Goal: Information Seeking & Learning: Learn about a topic

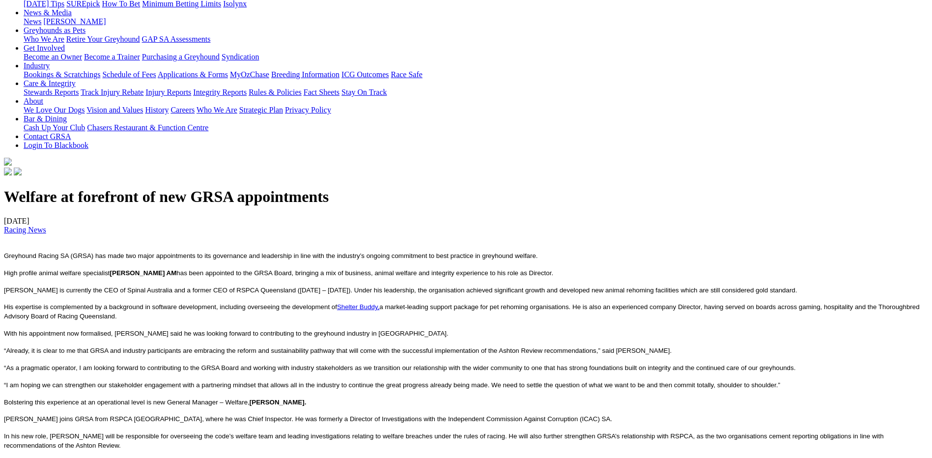
scroll to position [147, 0]
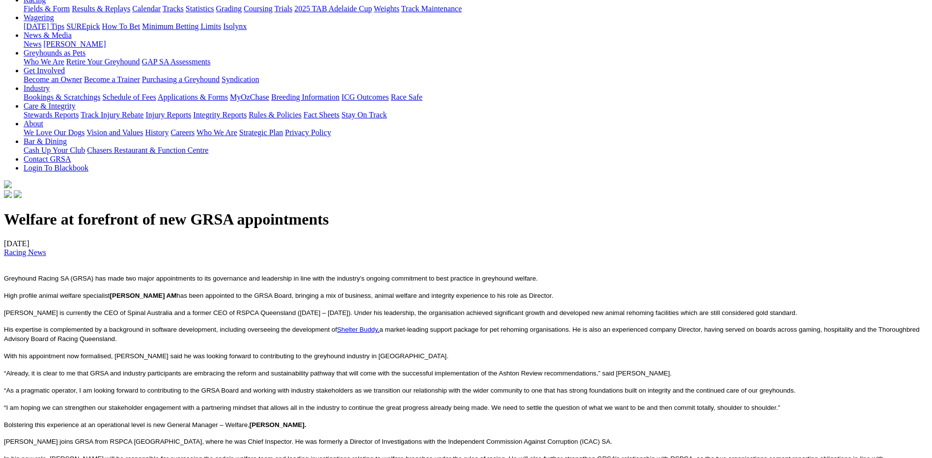
scroll to position [147, 0]
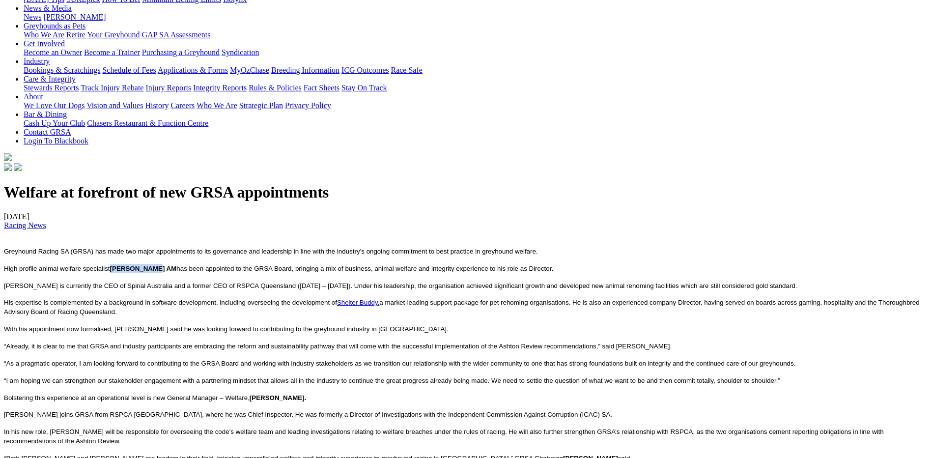
drag, startPoint x: 241, startPoint y: 284, endPoint x: 284, endPoint y: 284, distance: 43.2
click at [284, 272] on span "High profile animal welfare specialist Mark Townend AM has been appointed to th…" at bounding box center [278, 268] width 549 height 7
drag, startPoint x: 284, startPoint y: 284, endPoint x: 278, endPoint y: 287, distance: 6.6
copy span "Mark Townend"
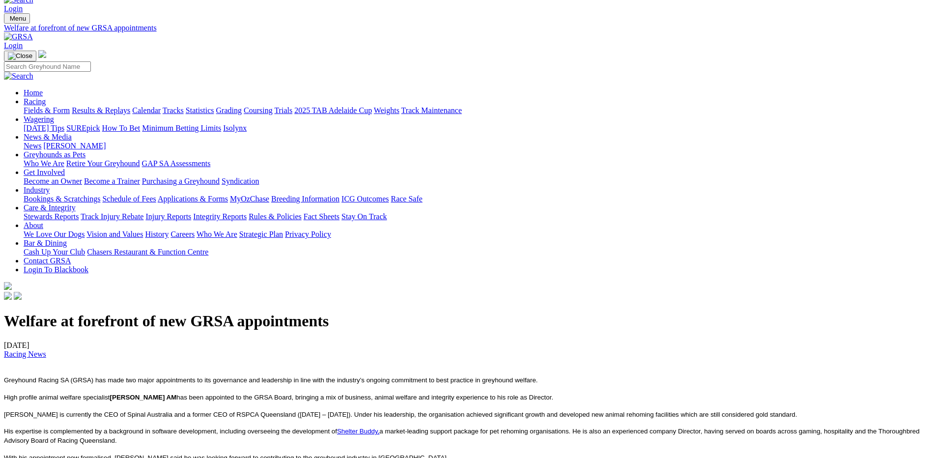
scroll to position [49, 0]
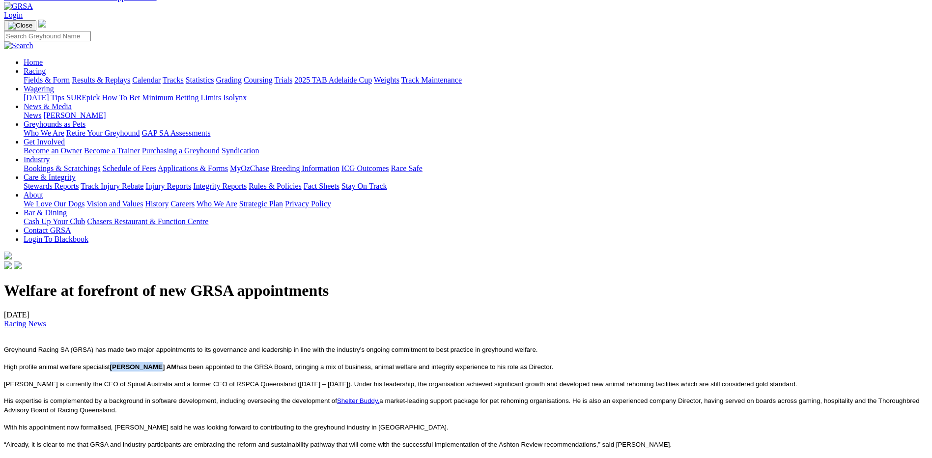
drag, startPoint x: 241, startPoint y: 383, endPoint x: 284, endPoint y: 386, distance: 42.9
click at [284, 370] on span "High profile animal welfare specialist Mark Townend AM has been appointed to th…" at bounding box center [278, 366] width 549 height 7
drag, startPoint x: 284, startPoint y: 386, endPoint x: 277, endPoint y: 388, distance: 6.6
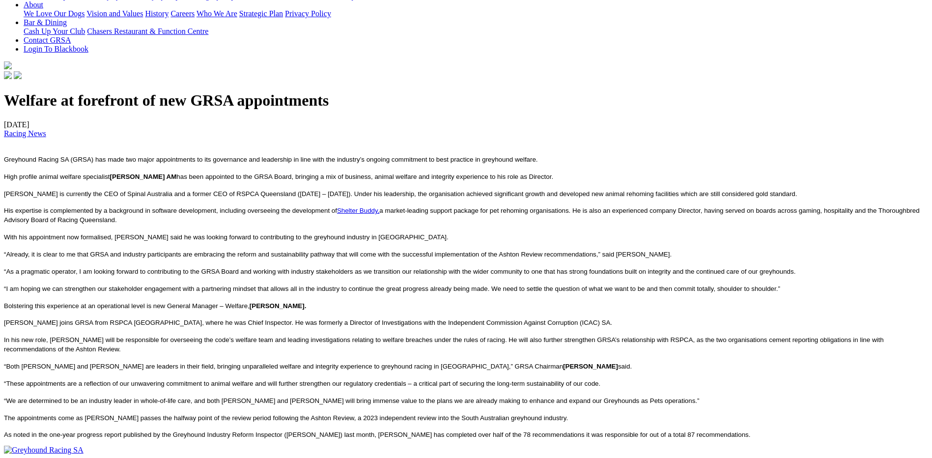
scroll to position [246, 0]
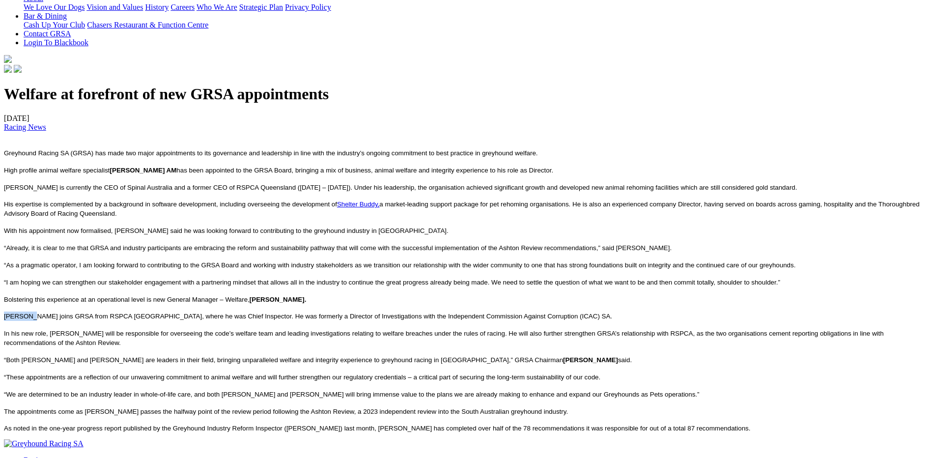
drag, startPoint x: 144, startPoint y: 346, endPoint x: 168, endPoint y: 342, distance: 24.8
click at [168, 320] on span "[PERSON_NAME] joins GRSA from RSPCA [GEOGRAPHIC_DATA], where he was Chief Inspe…" at bounding box center [308, 315] width 608 height 7
drag, startPoint x: 168, startPoint y: 342, endPoint x: 163, endPoint y: 344, distance: 6.2
copy span "Mr Baker"
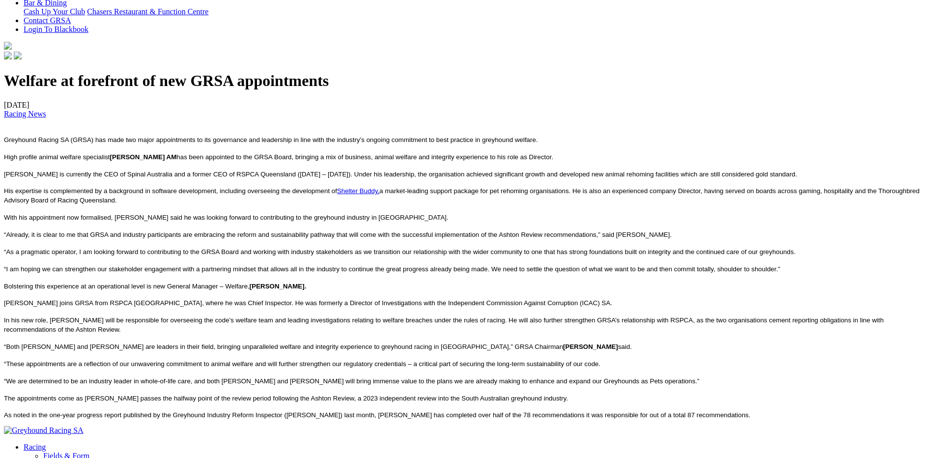
scroll to position [295, 0]
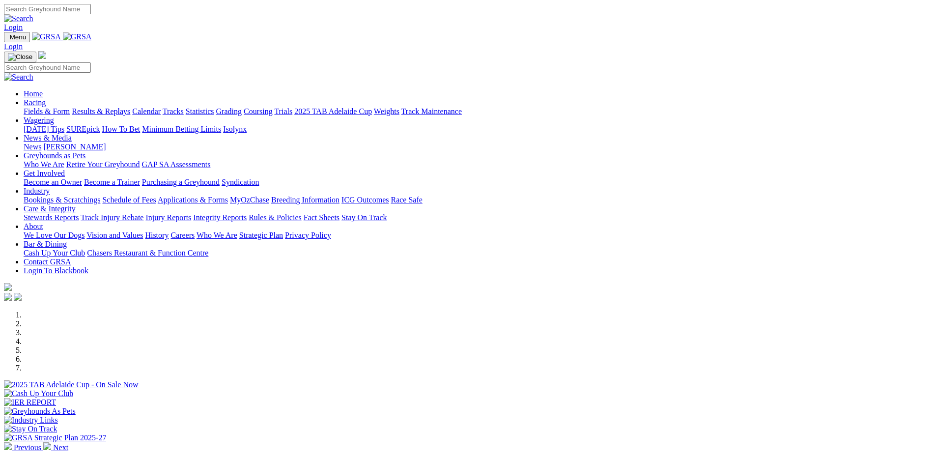
scroll to position [246, 0]
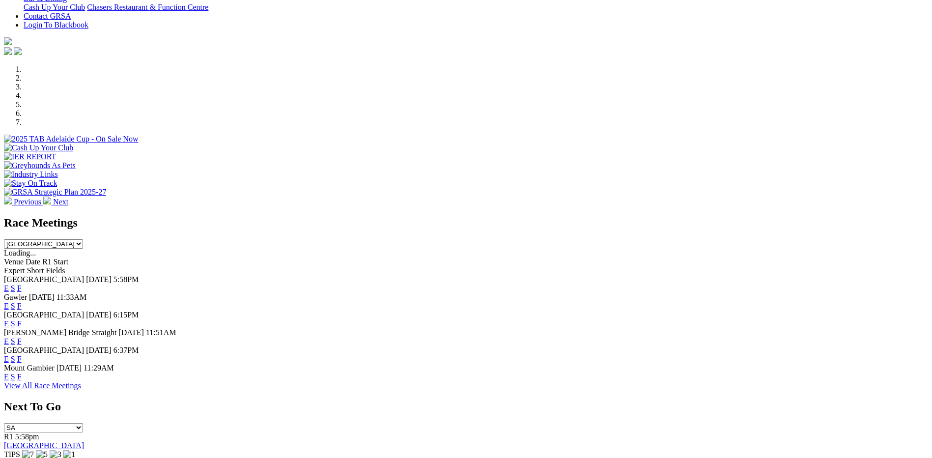
click at [22, 355] on link "F" at bounding box center [19, 359] width 4 height 8
